Goal: Navigation & Orientation: Find specific page/section

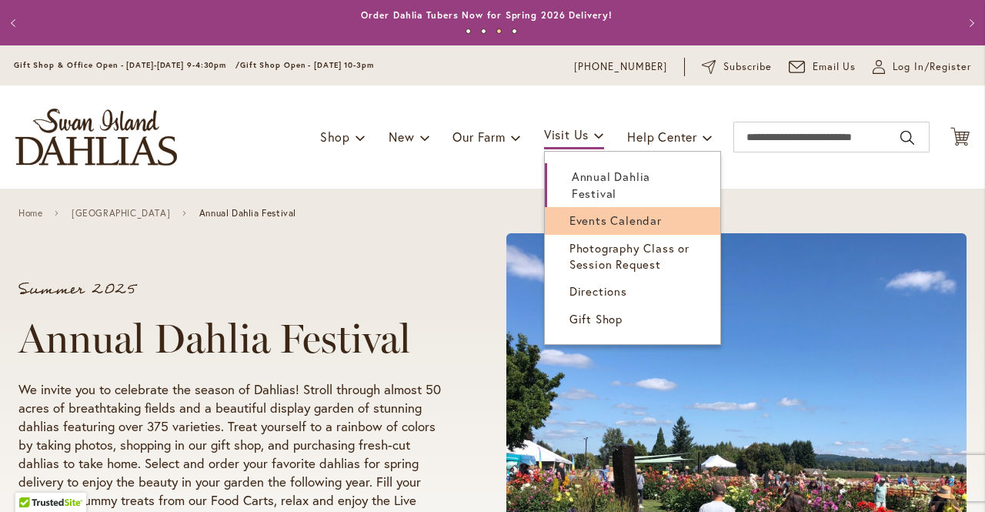
click at [576, 212] on span "Events Calendar" at bounding box center [615, 219] width 92 height 15
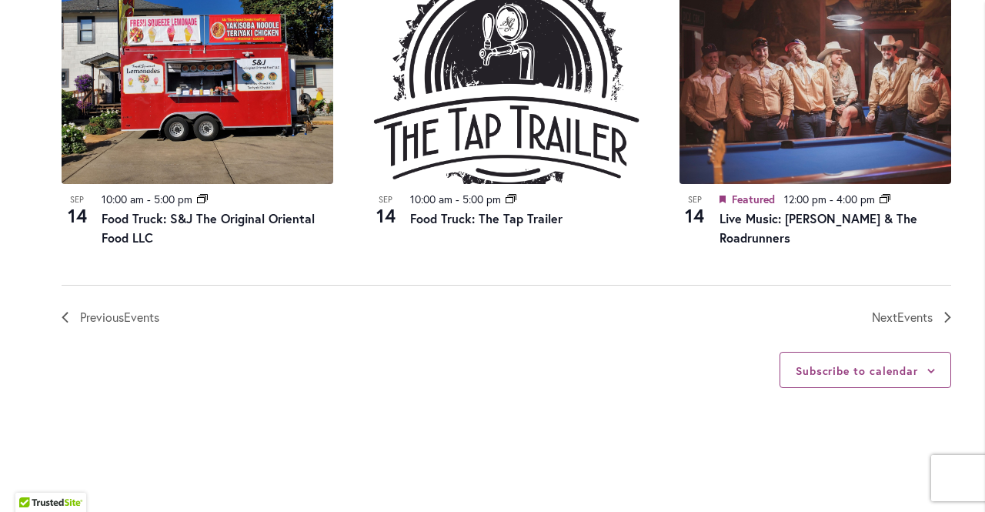
scroll to position [1848, 0]
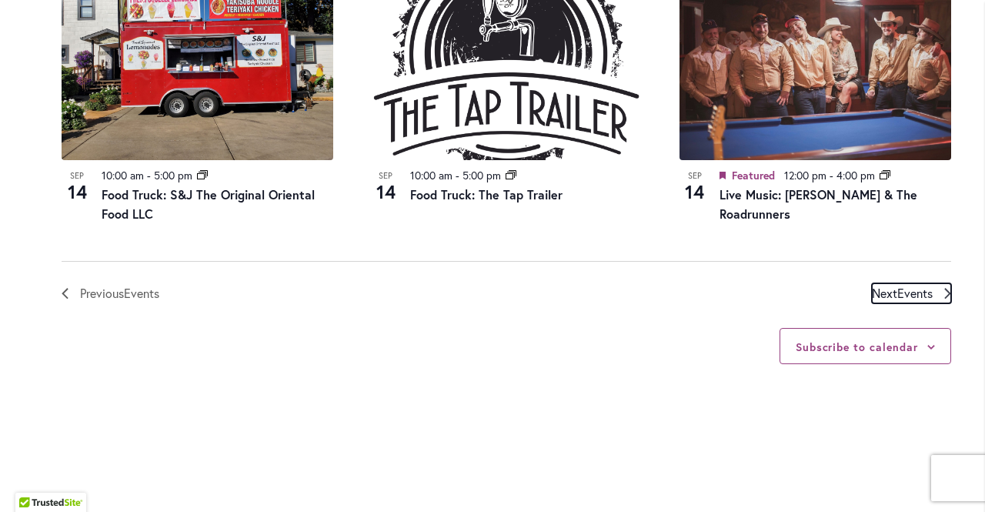
click at [918, 285] on span "Events" at bounding box center [914, 293] width 35 height 16
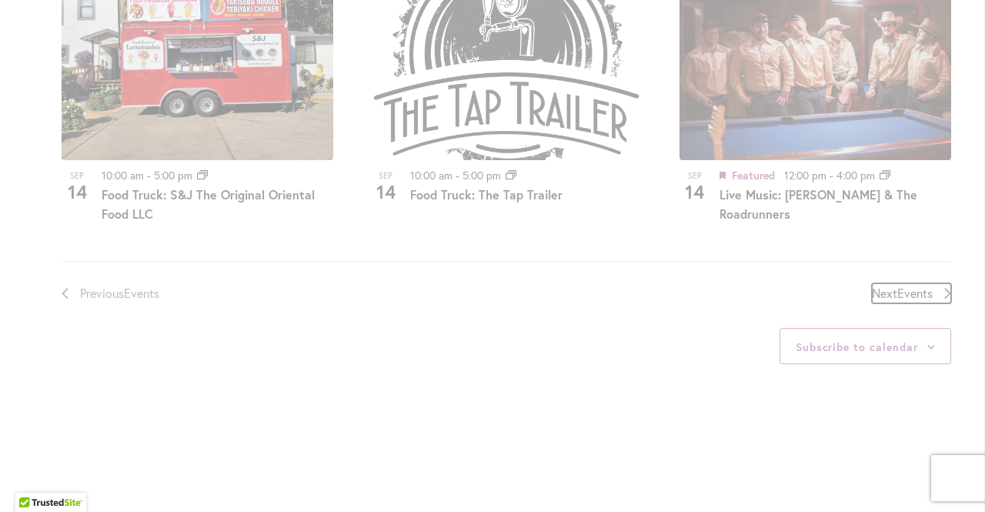
scroll to position [728, 0]
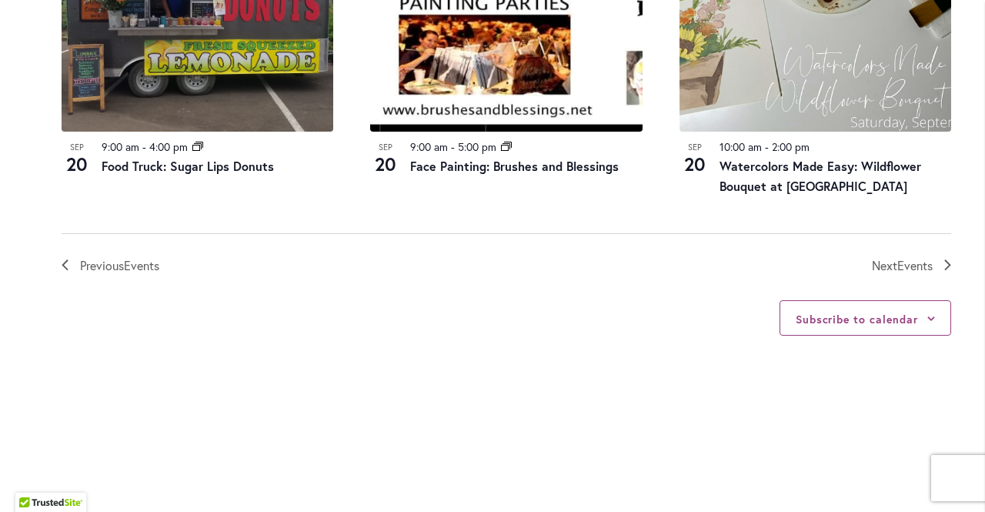
scroll to position [1823, 0]
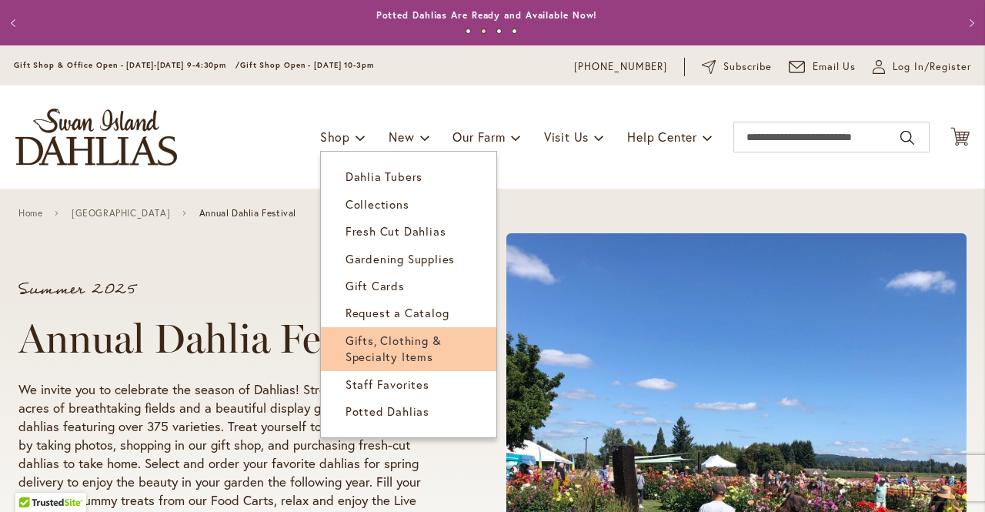
click at [388, 349] on span "Gifts, Clothing & Specialty Items" at bounding box center [393, 348] width 96 height 32
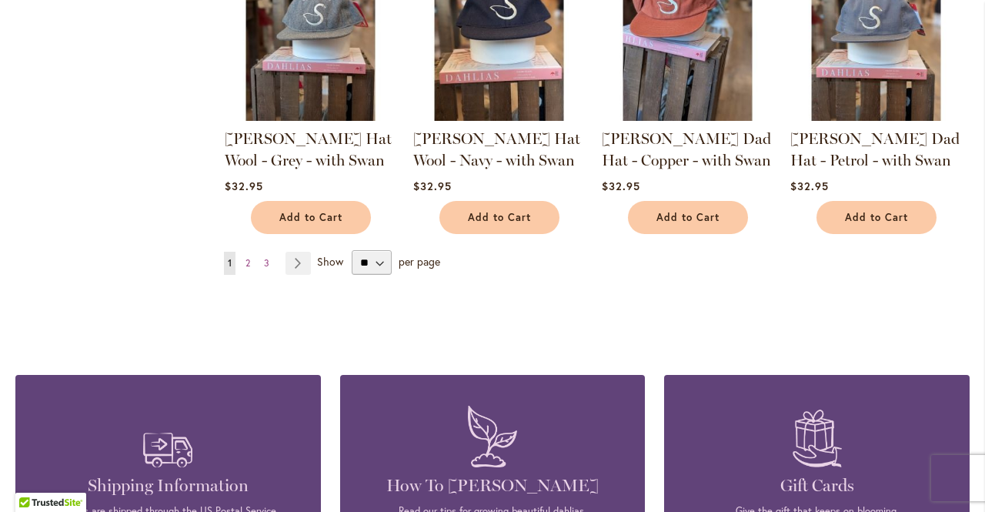
scroll to position [1363, 0]
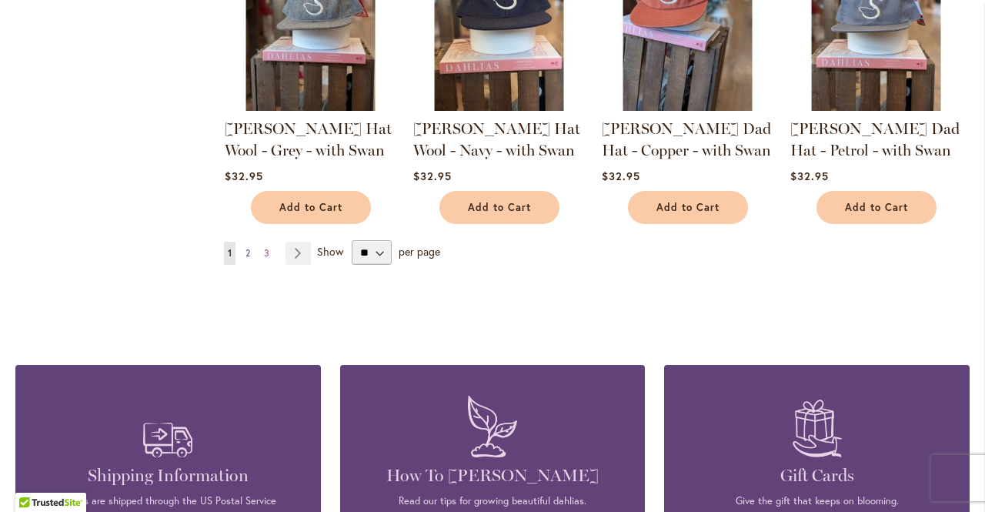
click at [248, 252] on span "2" at bounding box center [247, 253] width 5 height 12
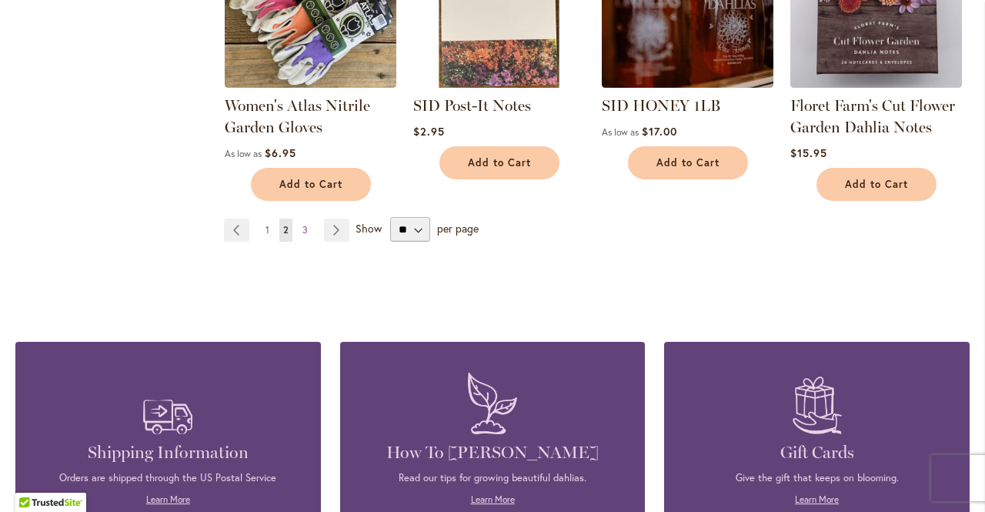
scroll to position [1348, 0]
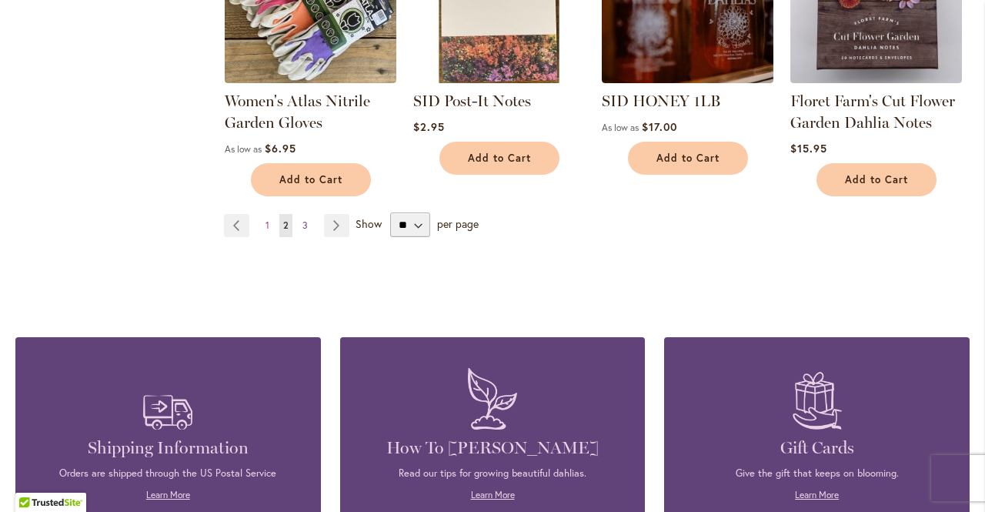
click at [302, 225] on span "3" at bounding box center [304, 225] width 5 height 12
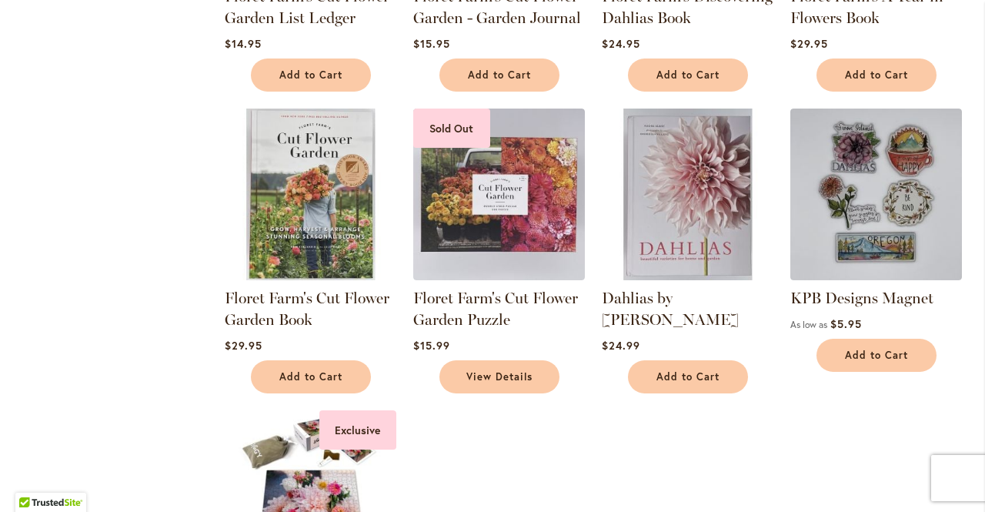
scroll to position [551, 0]
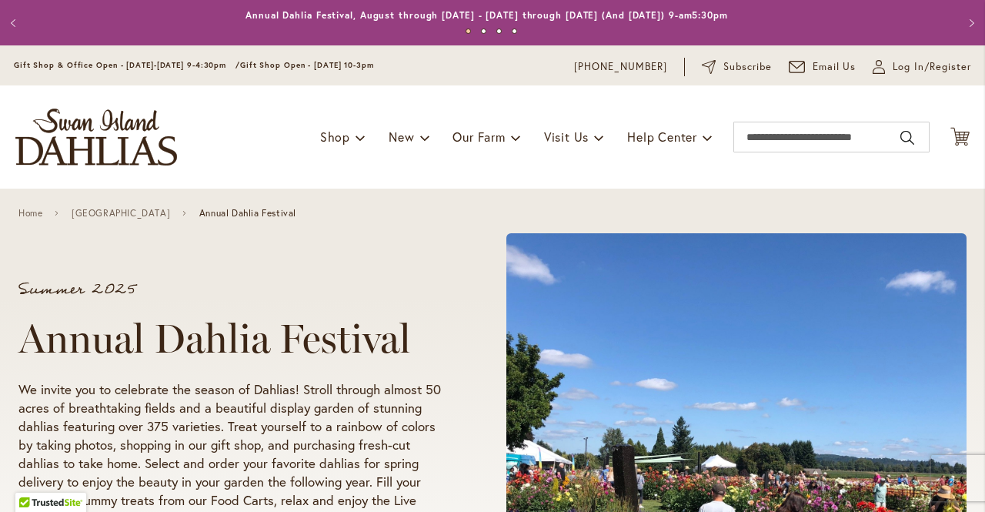
click at [345, 297] on p "Summer 2025" at bounding box center [232, 289] width 429 height 15
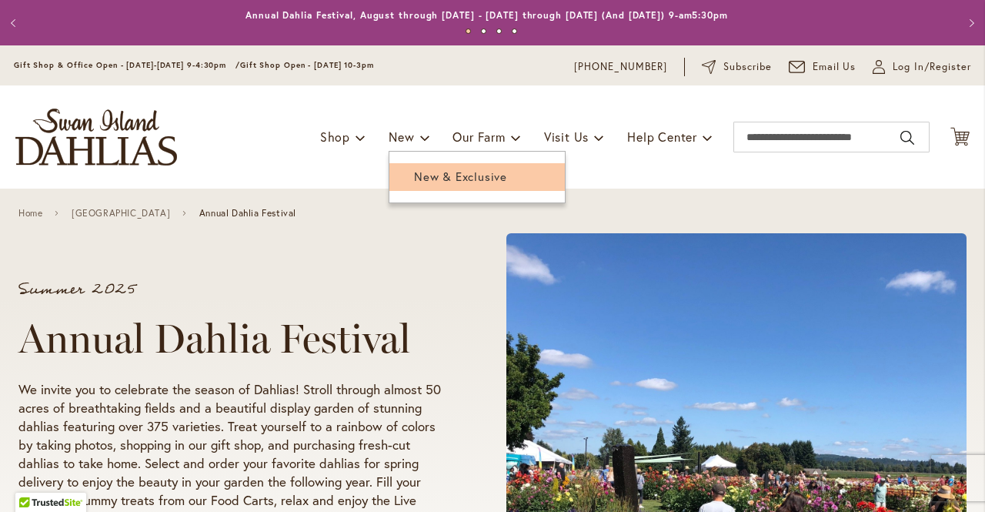
click at [414, 179] on span "New & Exclusive" at bounding box center [460, 175] width 93 height 15
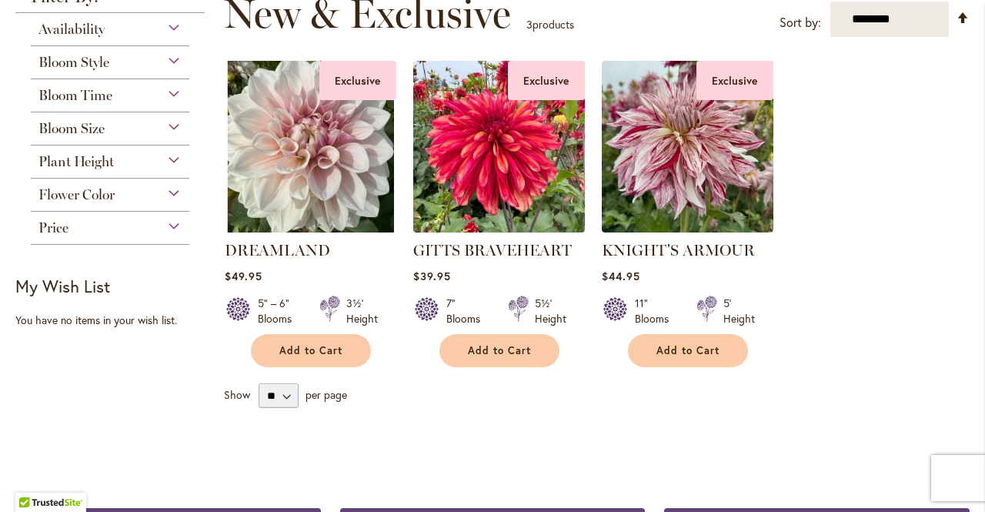
scroll to position [234, 0]
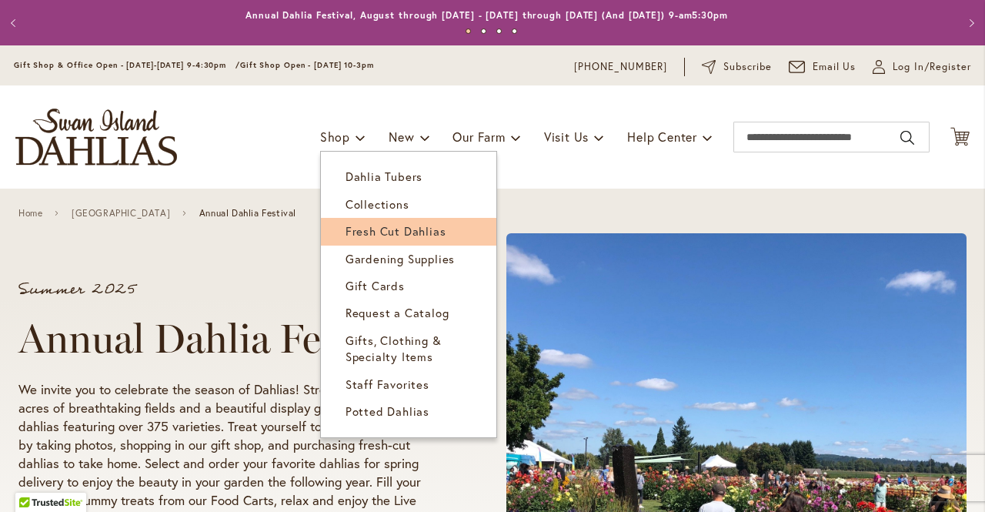
click at [366, 235] on span "Fresh Cut Dahlias" at bounding box center [395, 230] width 101 height 15
